Goal: Communication & Community: Connect with others

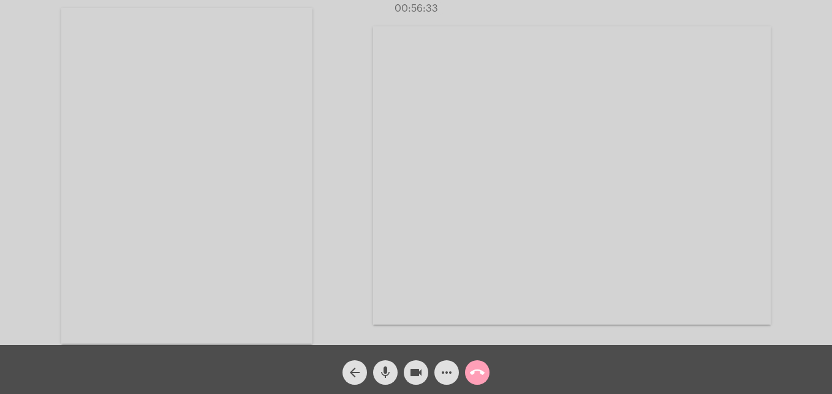
click at [481, 371] on mat-icon "call_end" at bounding box center [477, 372] width 15 height 15
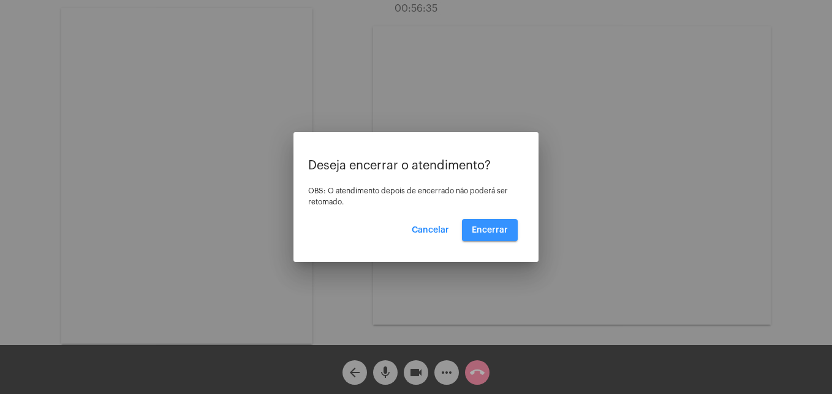
click at [501, 225] on button "Encerrar" at bounding box center [490, 230] width 56 height 22
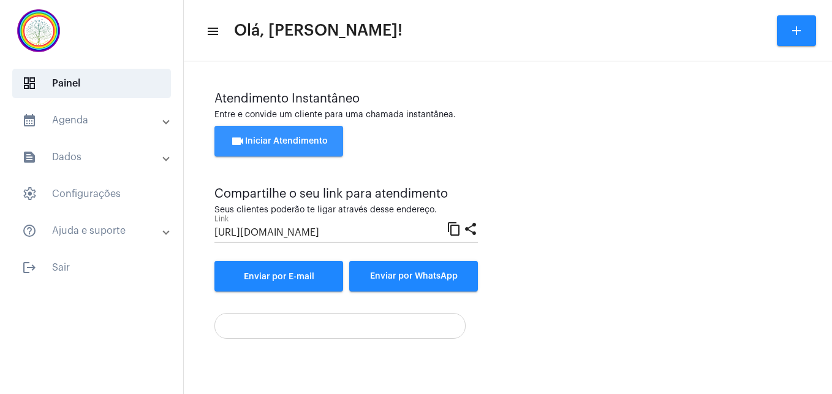
click at [257, 139] on span "videocam Iniciar Atendimento" at bounding box center [278, 141] width 97 height 9
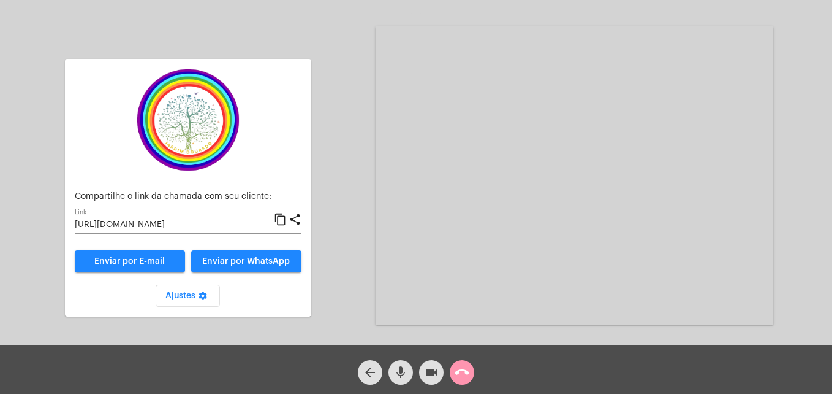
click at [281, 219] on mat-icon "content_copy" at bounding box center [280, 219] width 13 height 15
click at [400, 381] on span "mic" at bounding box center [401, 372] width 15 height 25
click at [428, 375] on mat-icon "videocam" at bounding box center [431, 372] width 15 height 15
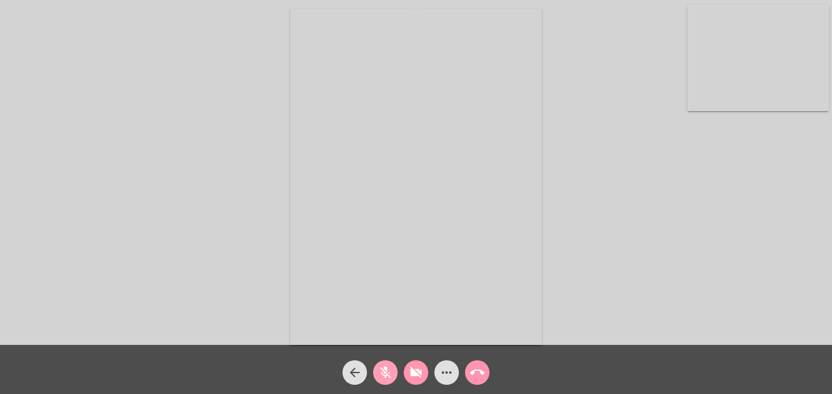
click at [387, 377] on mat-icon "mic_off" at bounding box center [385, 372] width 15 height 15
click at [416, 375] on mat-icon "videocam_off" at bounding box center [416, 372] width 15 height 15
click at [707, 87] on video at bounding box center [759, 58] width 142 height 106
click at [362, 323] on video at bounding box center [527, 175] width 447 height 335
